Goal: Information Seeking & Learning: Learn about a topic

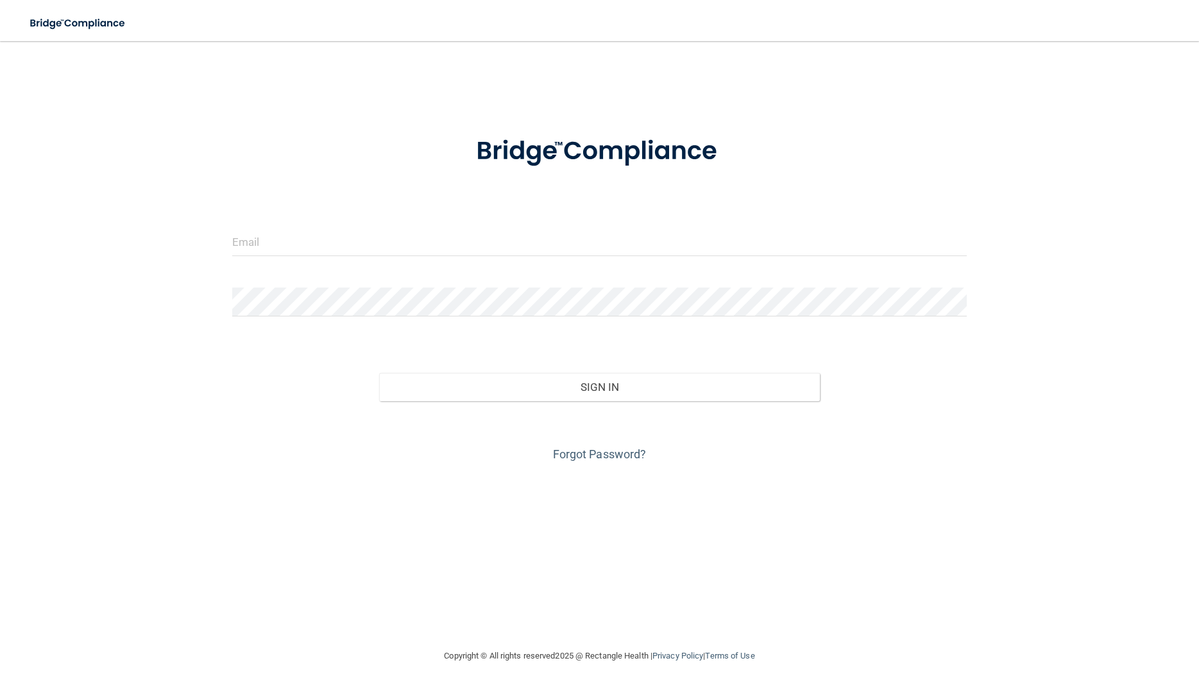
click at [255, 260] on div at bounding box center [600, 246] width 754 height 38
click at [268, 244] on input "email" at bounding box center [599, 241] width 735 height 29
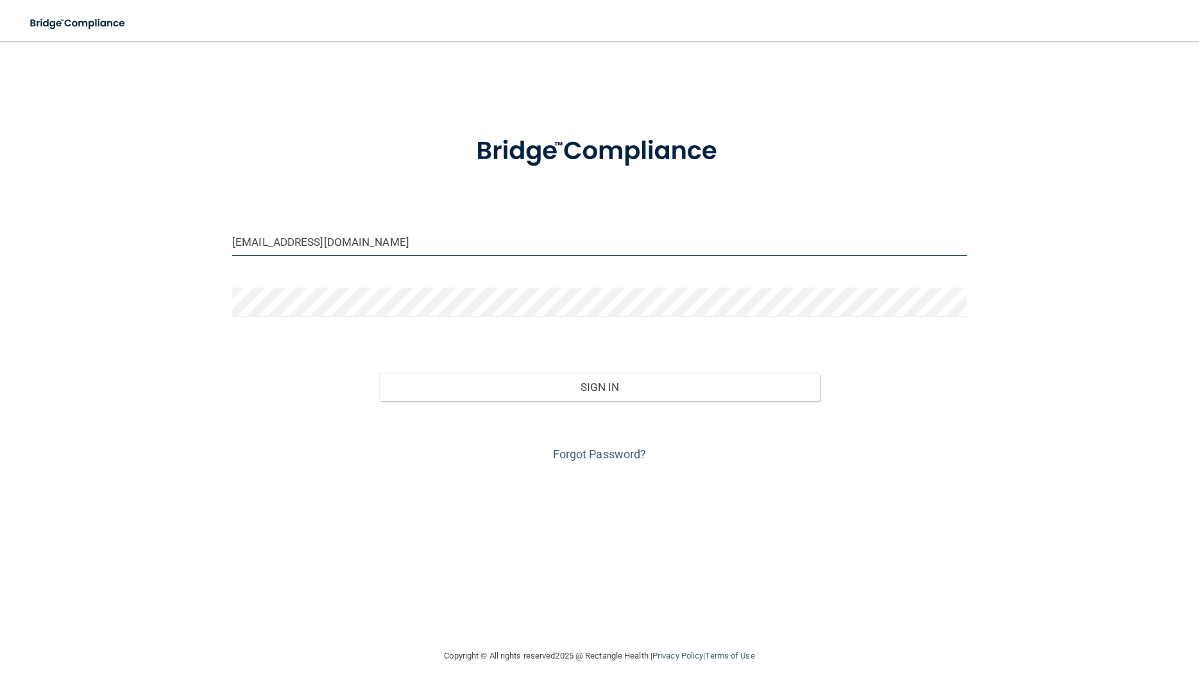
type input "[EMAIL_ADDRESS][DOMAIN_NAME]"
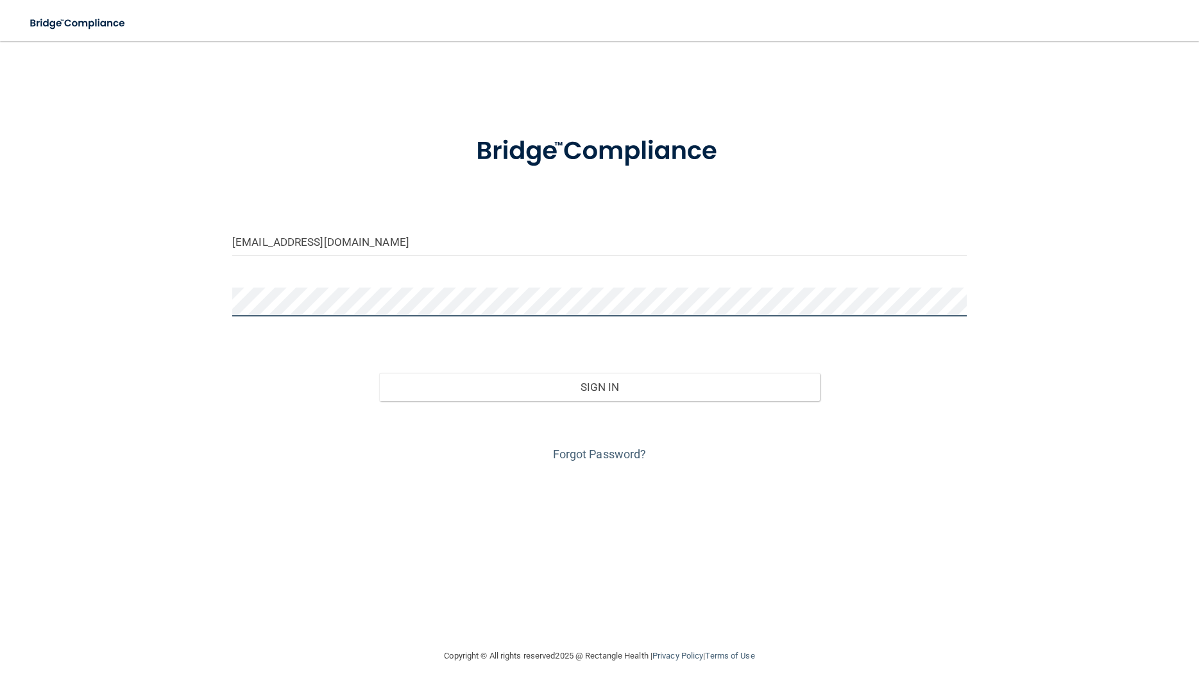
click at [379, 373] on button "Sign In" at bounding box center [599, 387] width 441 height 28
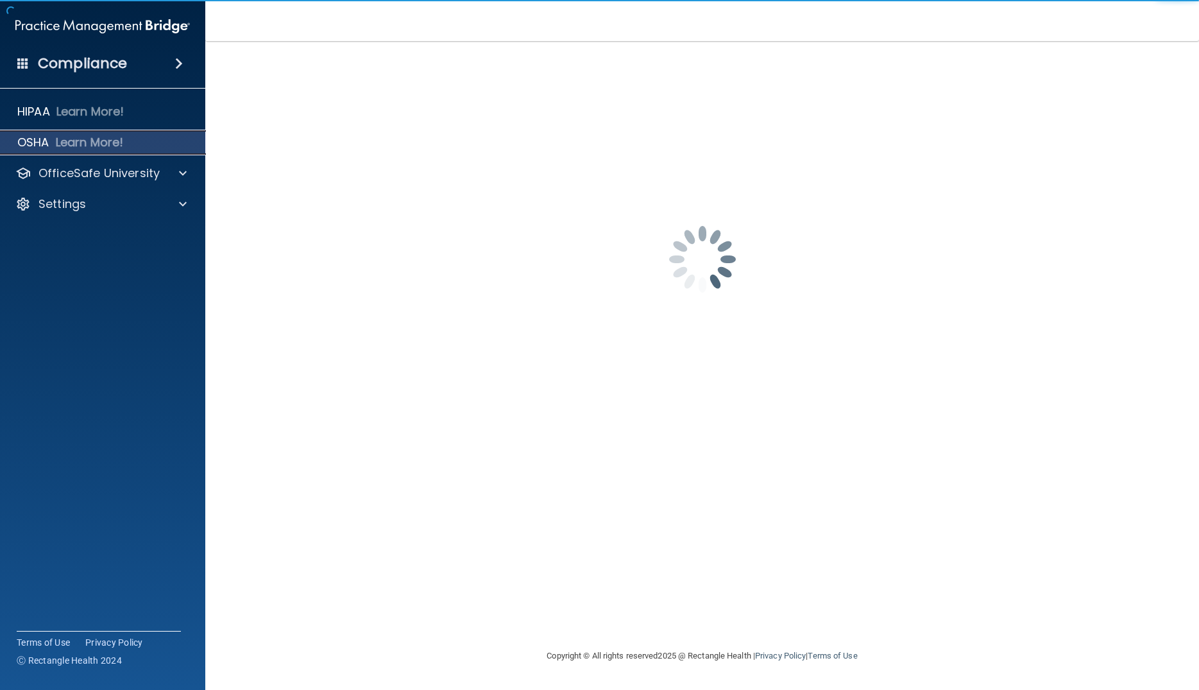
click at [30, 142] on p "OSHA" at bounding box center [33, 142] width 32 height 15
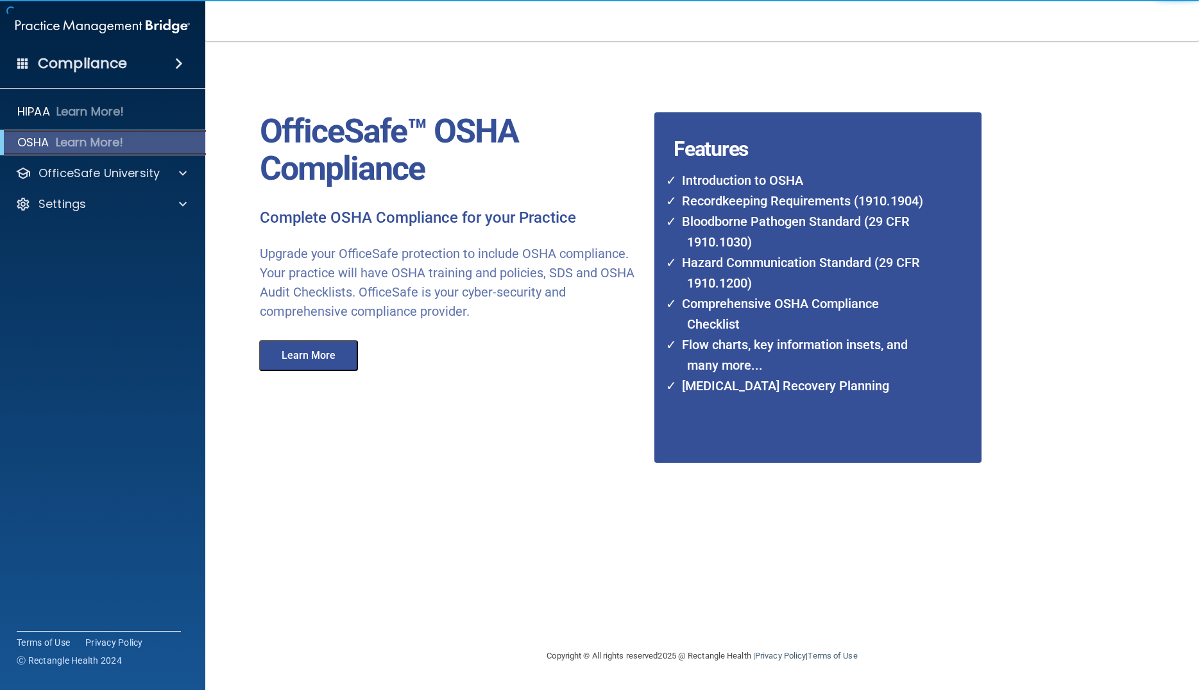
click at [30, 142] on p "OSHA" at bounding box center [33, 142] width 32 height 15
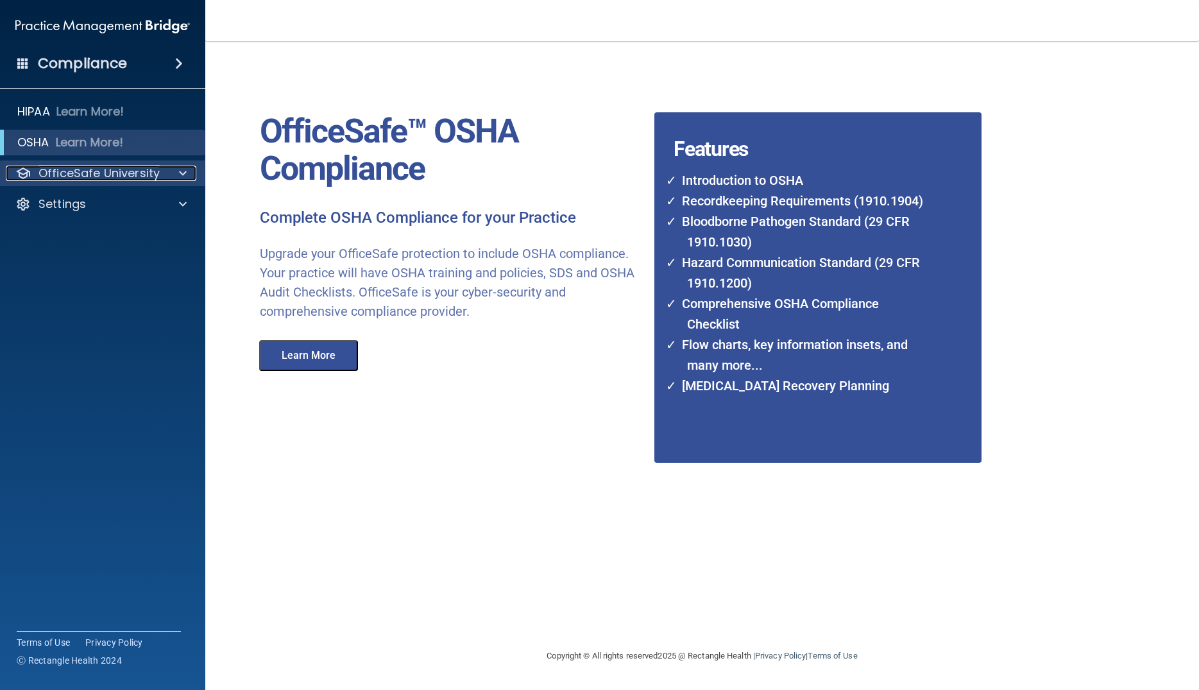
click at [67, 178] on p "OfficeSafe University" at bounding box center [98, 173] width 121 height 15
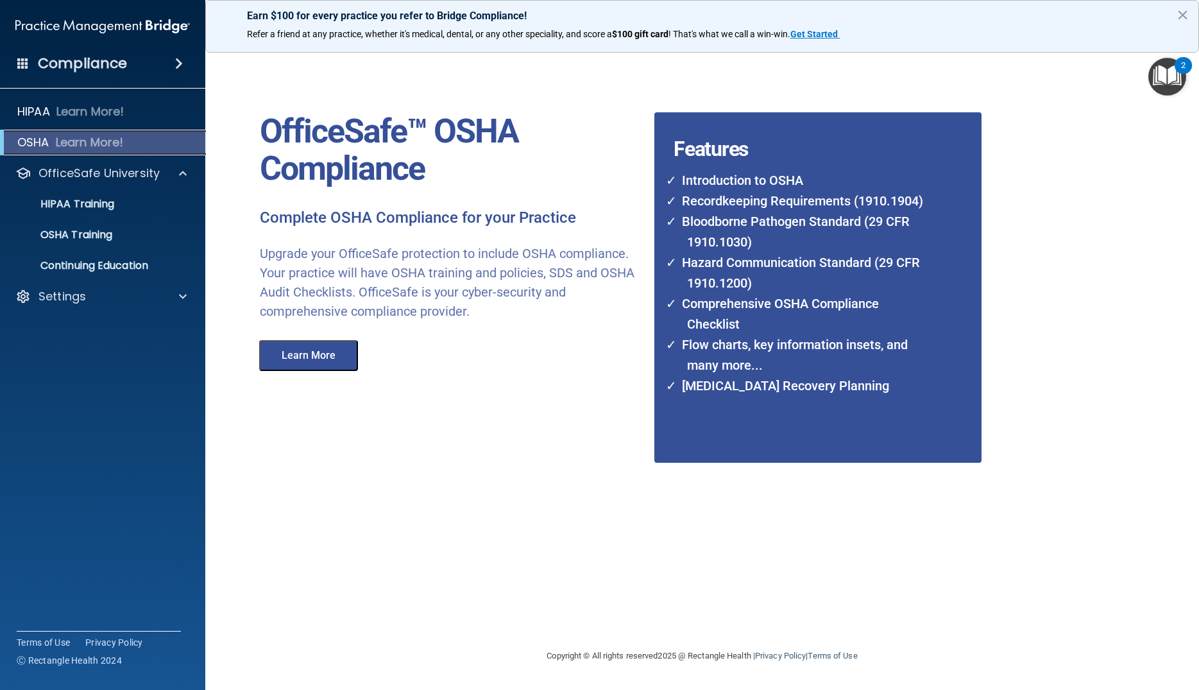
click at [44, 132] on div "OSHA Learn More!" at bounding box center [102, 143] width 225 height 26
click at [134, 64] on div "Compliance" at bounding box center [102, 63] width 205 height 28
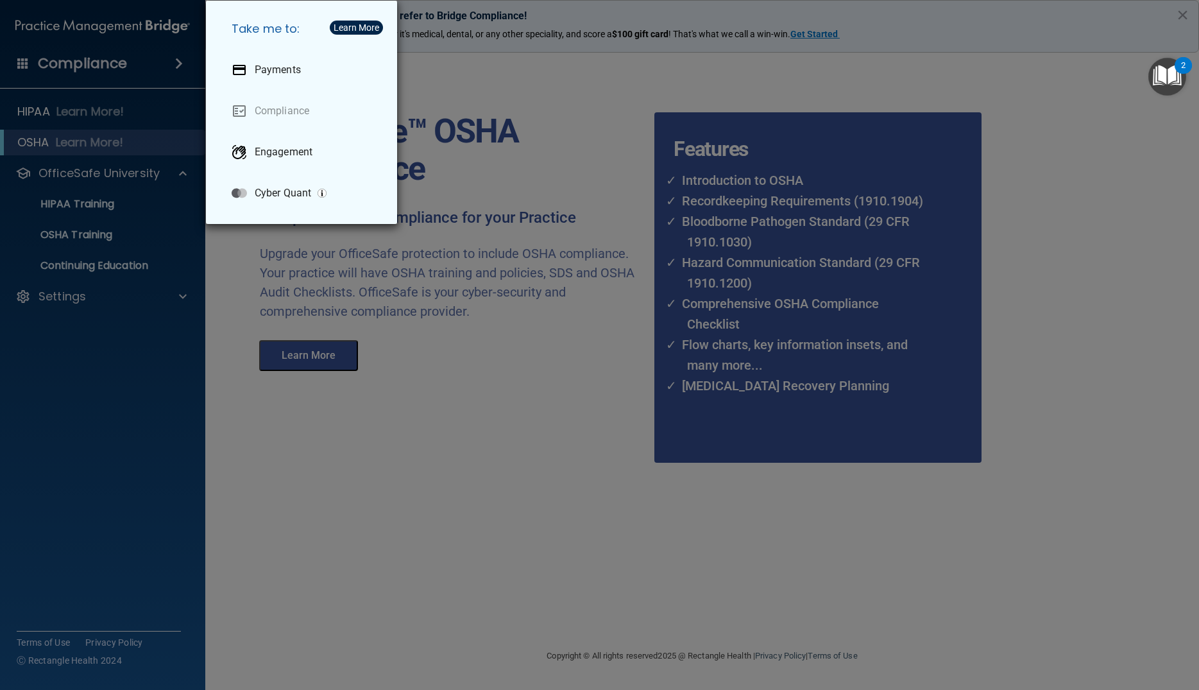
click at [134, 64] on div "Take me to: Payments Compliance Engagement Cyber Quant" at bounding box center [599, 345] width 1199 height 690
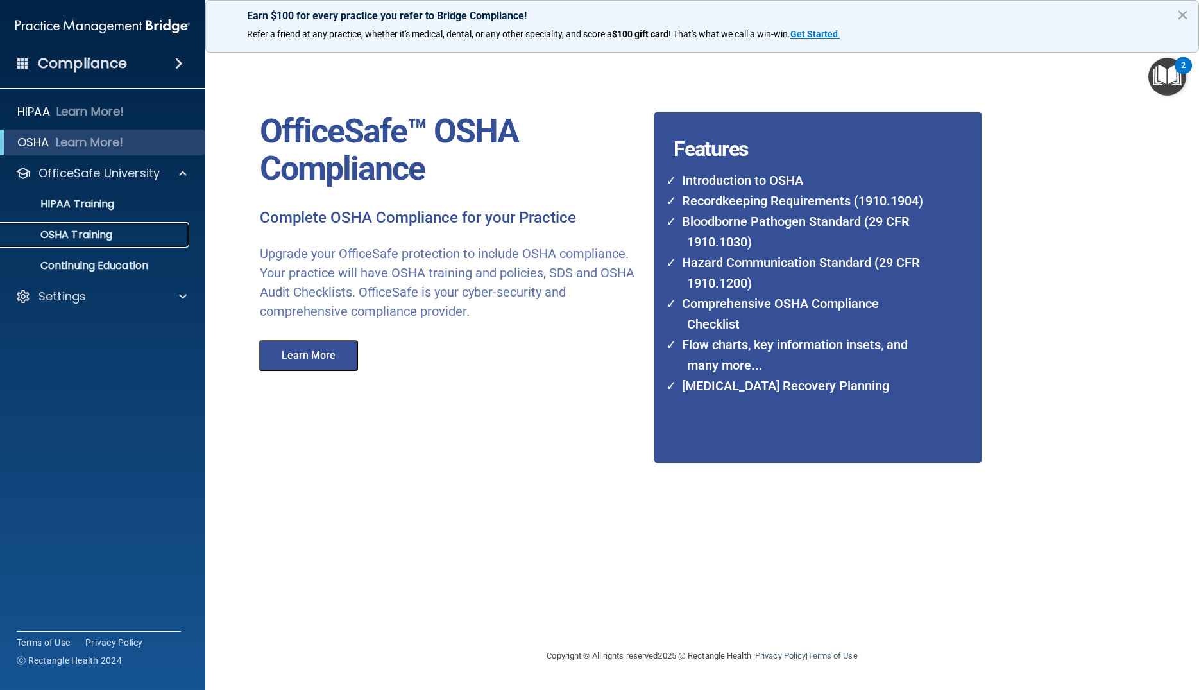
click at [67, 235] on p "OSHA Training" at bounding box center [60, 234] width 104 height 13
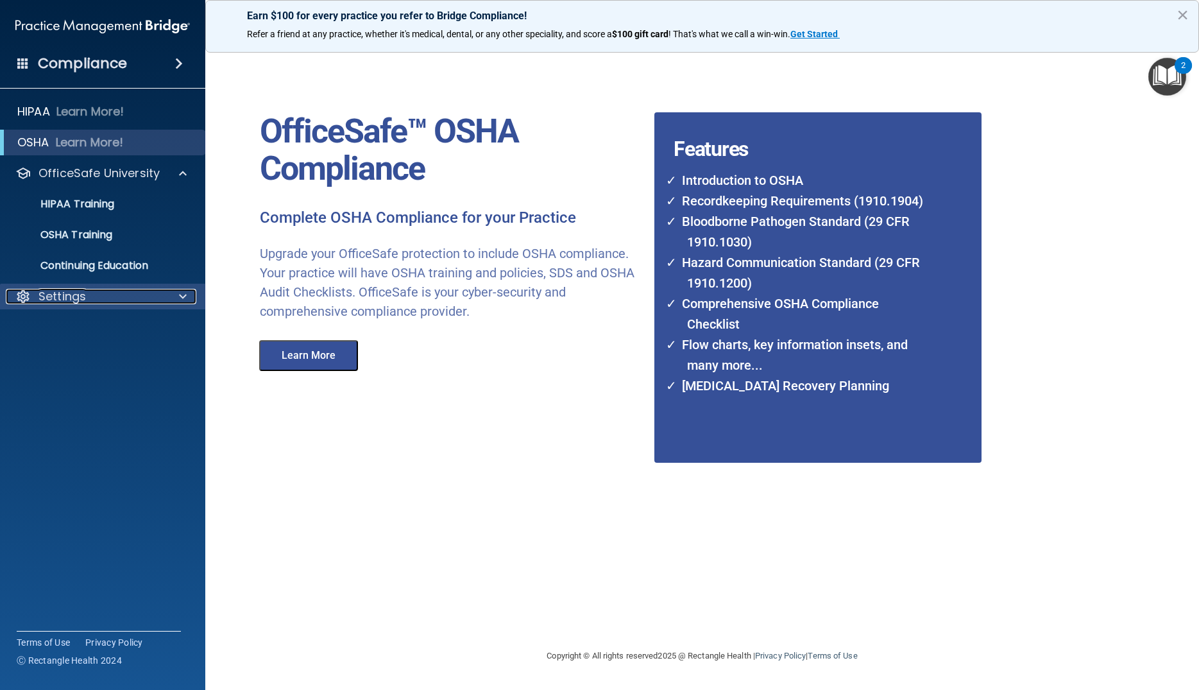
click at [189, 296] on div at bounding box center [181, 296] width 32 height 15
click at [63, 219] on ul "HIPAA Training OSHA Training Continuing Education" at bounding box center [103, 232] width 232 height 92
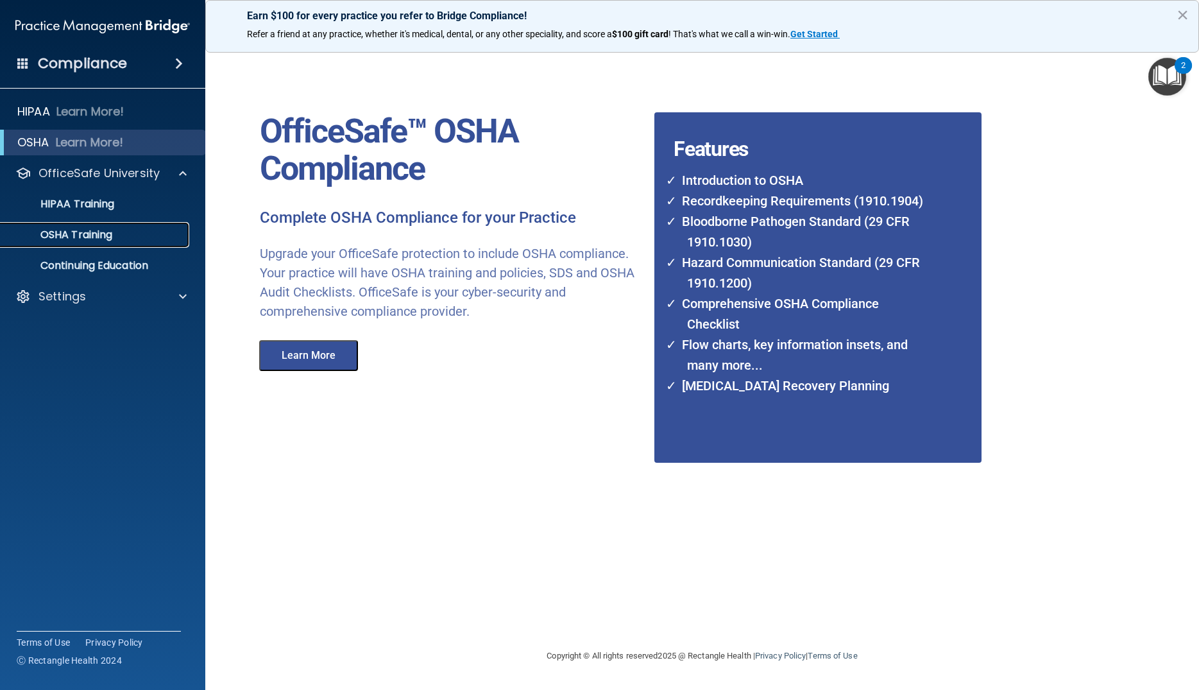
click at [64, 241] on p "OSHA Training" at bounding box center [60, 234] width 104 height 13
click at [67, 241] on p "OSHA Training" at bounding box center [60, 234] width 104 height 13
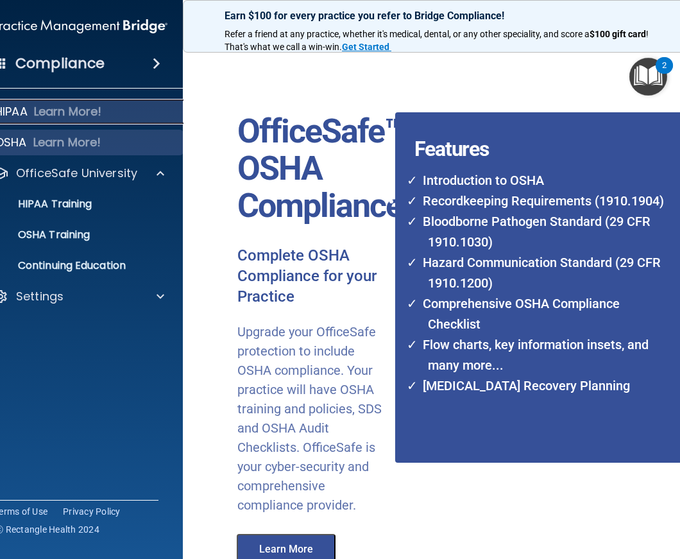
click at [33, 116] on div "HIPAA Learn More!" at bounding box center [80, 112] width 225 height 26
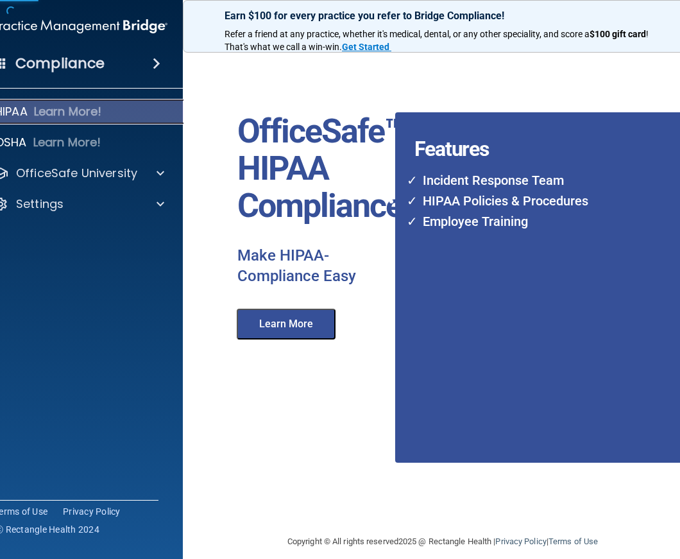
click at [33, 116] on div "HIPAA Learn More!" at bounding box center [80, 112] width 225 height 26
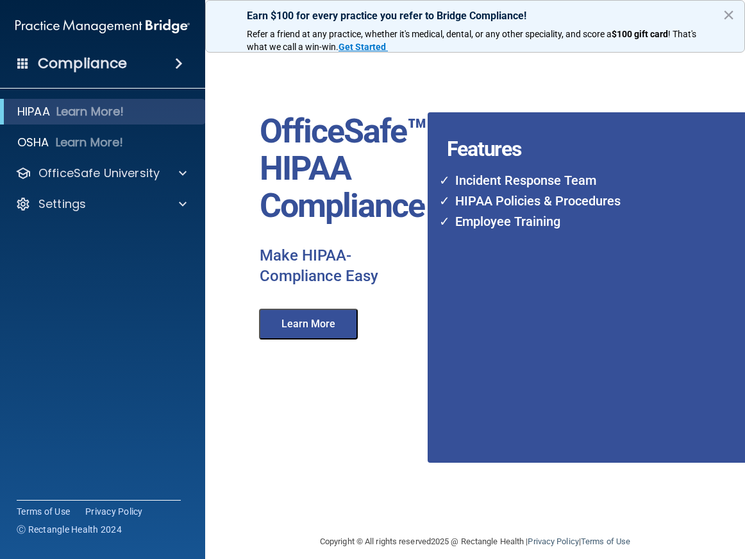
click at [183, 60] on span at bounding box center [179, 63] width 8 height 15
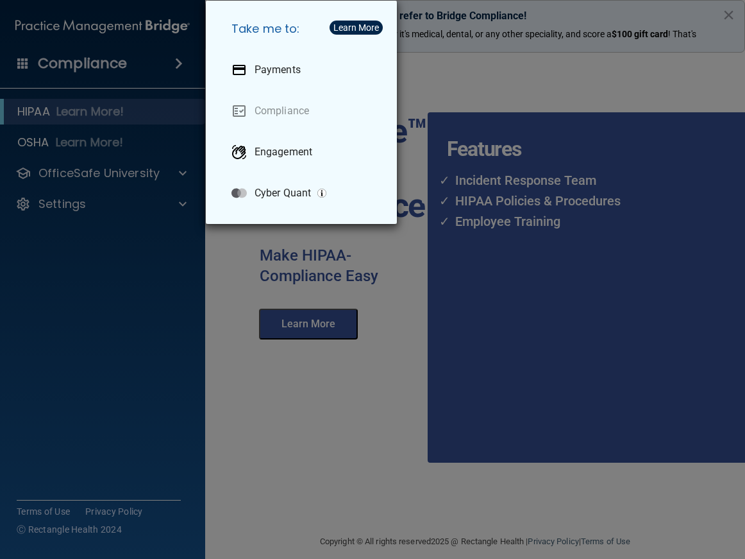
click at [183, 60] on div "Take me to: Payments Compliance Engagement Cyber Quant" at bounding box center [372, 279] width 745 height 559
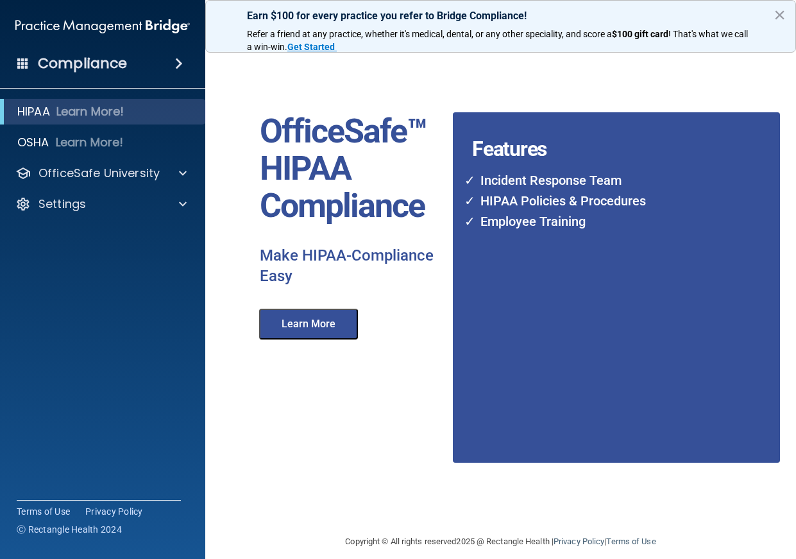
click at [443, 382] on div "Features Incident Response Team HIPAA Policies & Procedures Employee Training" at bounding box center [554, 258] width 222 height 409
click at [783, 15] on button "×" at bounding box center [780, 14] width 12 height 21
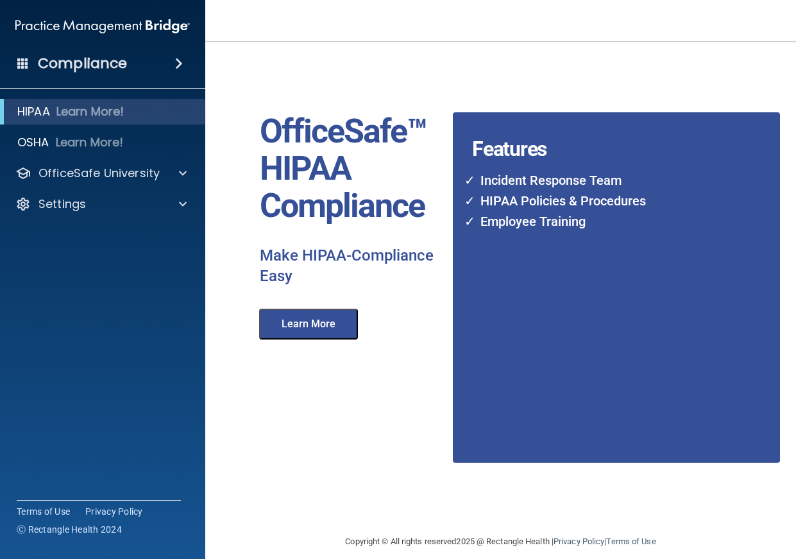
click at [22, 65] on span at bounding box center [23, 63] width 12 height 12
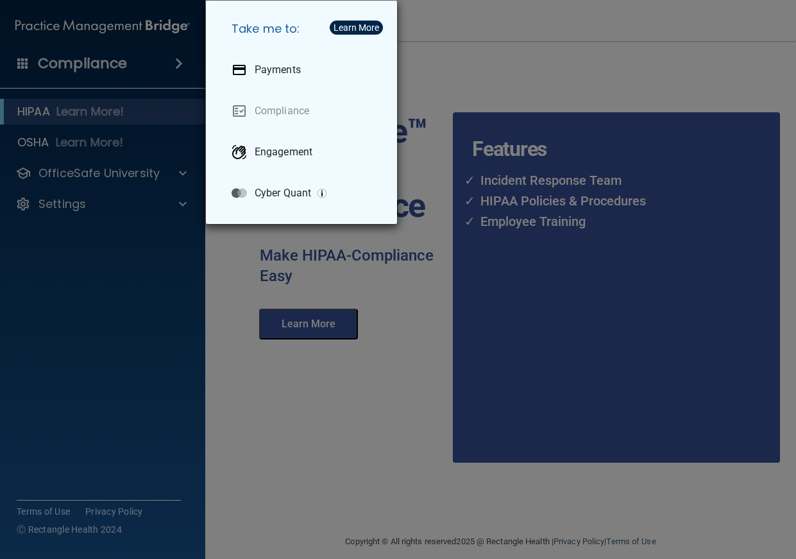
click at [207, 299] on div "Take me to: Payments Compliance Engagement Cyber Quant" at bounding box center [398, 279] width 796 height 559
